Goal: Use online tool/utility: Utilize a website feature to perform a specific function

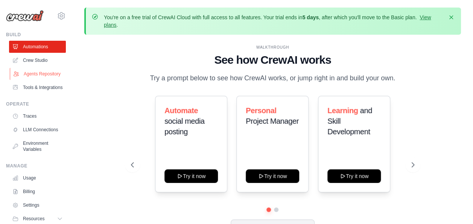
click at [35, 78] on link "Agents Repository" at bounding box center [38, 74] width 57 height 12
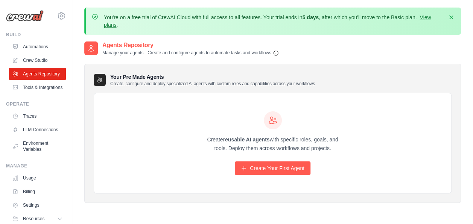
click at [238, 49] on h2 "Agents Repository" at bounding box center [190, 45] width 177 height 9
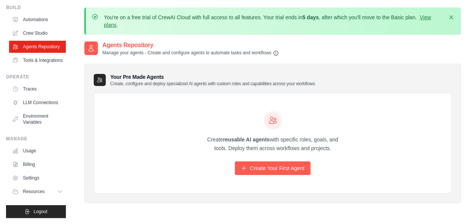
scroll to position [45, 0]
click at [39, 54] on link "Tools & Integrations" at bounding box center [38, 60] width 57 height 12
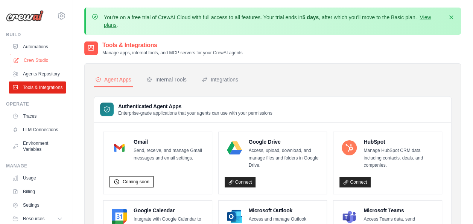
click at [45, 56] on link "Crew Studio" at bounding box center [38, 60] width 57 height 12
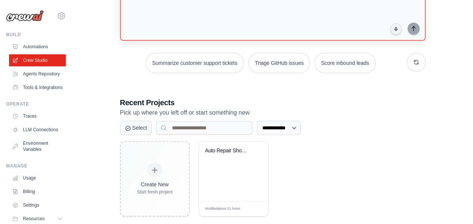
scroll to position [112, 0]
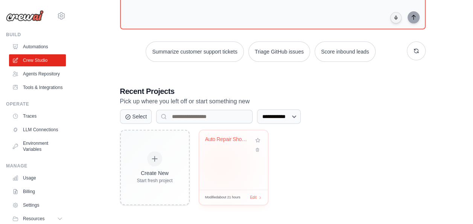
click at [221, 164] on div "Auto Repair Shop Management System" at bounding box center [233, 159] width 69 height 59
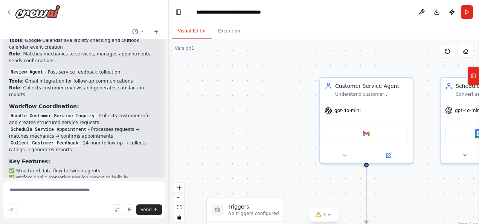
scroll to position [1274, 0]
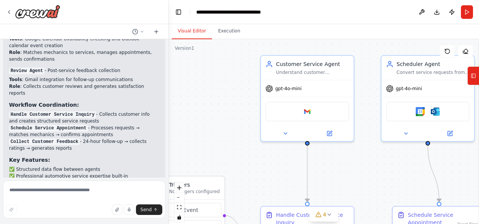
drag, startPoint x: 271, startPoint y: 117, endPoint x: 212, endPoint y: 96, distance: 63.4
click at [212, 96] on div ".deletable-edge-delete-btn { width: 20px; height: 20px; border: 0px solid #ffff…" at bounding box center [324, 133] width 310 height 188
click at [86, 193] on textarea at bounding box center [84, 199] width 162 height 38
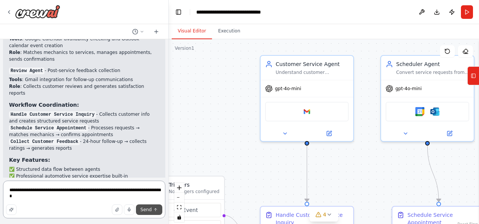
type textarea "**********"
click at [150, 208] on span "Send" at bounding box center [145, 209] width 11 height 6
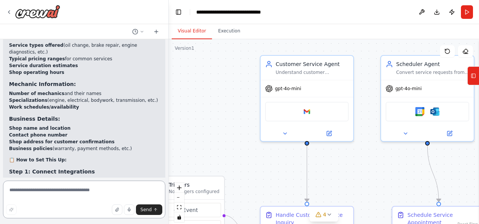
scroll to position [1713, 0]
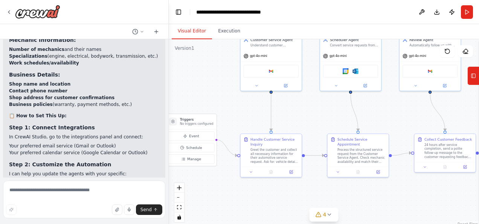
drag, startPoint x: 240, startPoint y: 105, endPoint x: 225, endPoint y: 54, distance: 53.6
click at [225, 54] on div ".deletable-edge-delete-btn { width: 20px; height: 20px; border: 0px solid #ffff…" at bounding box center [324, 133] width 310 height 188
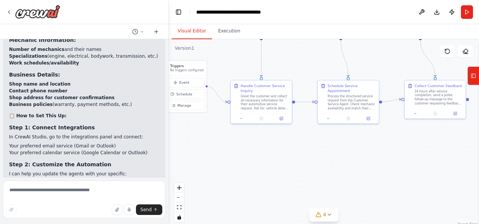
drag, startPoint x: 275, startPoint y: 204, endPoint x: 265, endPoint y: 148, distance: 56.6
click at [265, 148] on div ".deletable-edge-delete-btn { width: 20px; height: 20px; border: 0px solid #ffff…" at bounding box center [324, 133] width 310 height 188
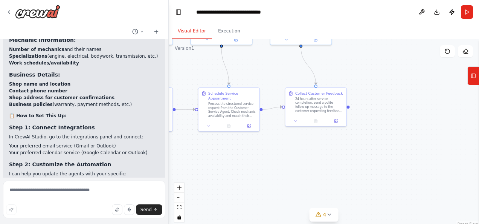
drag, startPoint x: 377, startPoint y: 148, endPoint x: 258, endPoint y: 158, distance: 119.7
click at [258, 158] on div ".deletable-edge-delete-btn { width: 20px; height: 20px; border: 0px solid #ffff…" at bounding box center [324, 133] width 310 height 188
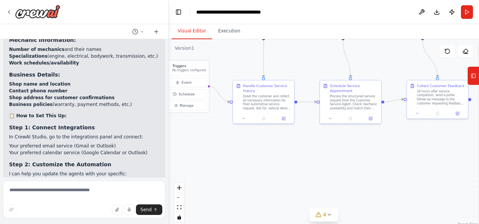
drag, startPoint x: 319, startPoint y: 145, endPoint x: 456, endPoint y: 138, distance: 137.6
click at [456, 138] on div ".deletable-edge-delete-btn { width: 20px; height: 20px; border: 0px solid #ffff…" at bounding box center [324, 133] width 310 height 188
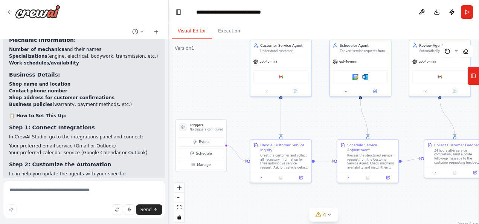
drag, startPoint x: 302, startPoint y: 141, endPoint x: 304, endPoint y: 202, distance: 60.7
click at [304, 202] on div ".deletable-edge-delete-btn { width: 20px; height: 20px; border: 0px solid #ffff…" at bounding box center [324, 133] width 310 height 188
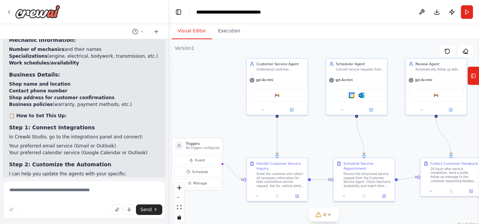
drag, startPoint x: 330, startPoint y: 116, endPoint x: 326, endPoint y: 133, distance: 17.4
click at [326, 133] on div ".deletable-edge-delete-btn { width: 20px; height: 20px; border: 0px solid #ffff…" at bounding box center [324, 133] width 310 height 188
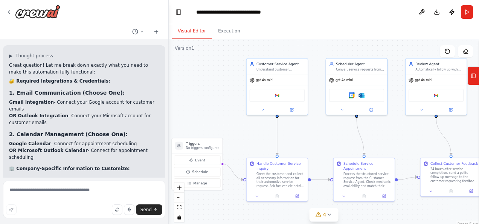
scroll to position [1562, 0]
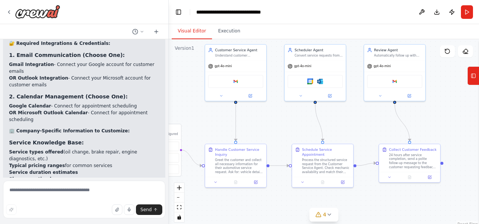
drag, startPoint x: 343, startPoint y: 149, endPoint x: 301, endPoint y: 135, distance: 43.7
click at [301, 135] on div ".deletable-edge-delete-btn { width: 20px; height: 20px; border: 0px solid #ffff…" at bounding box center [324, 133] width 310 height 188
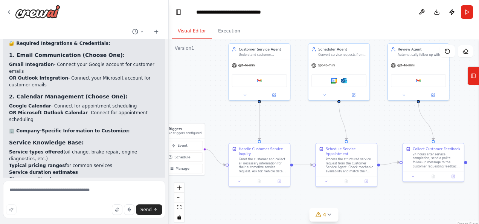
drag, startPoint x: 343, startPoint y: 130, endPoint x: 367, endPoint y: 129, distance: 23.7
click at [367, 129] on div ".deletable-edge-delete-btn { width: 20px; height: 20px; border: 0px solid #ffff…" at bounding box center [324, 133] width 310 height 188
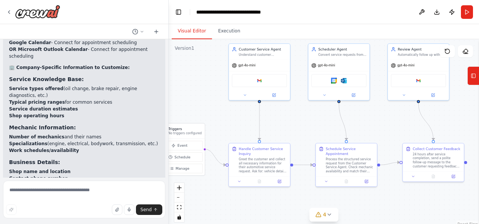
scroll to position [1638, 0]
